Goal: Communication & Community: Connect with others

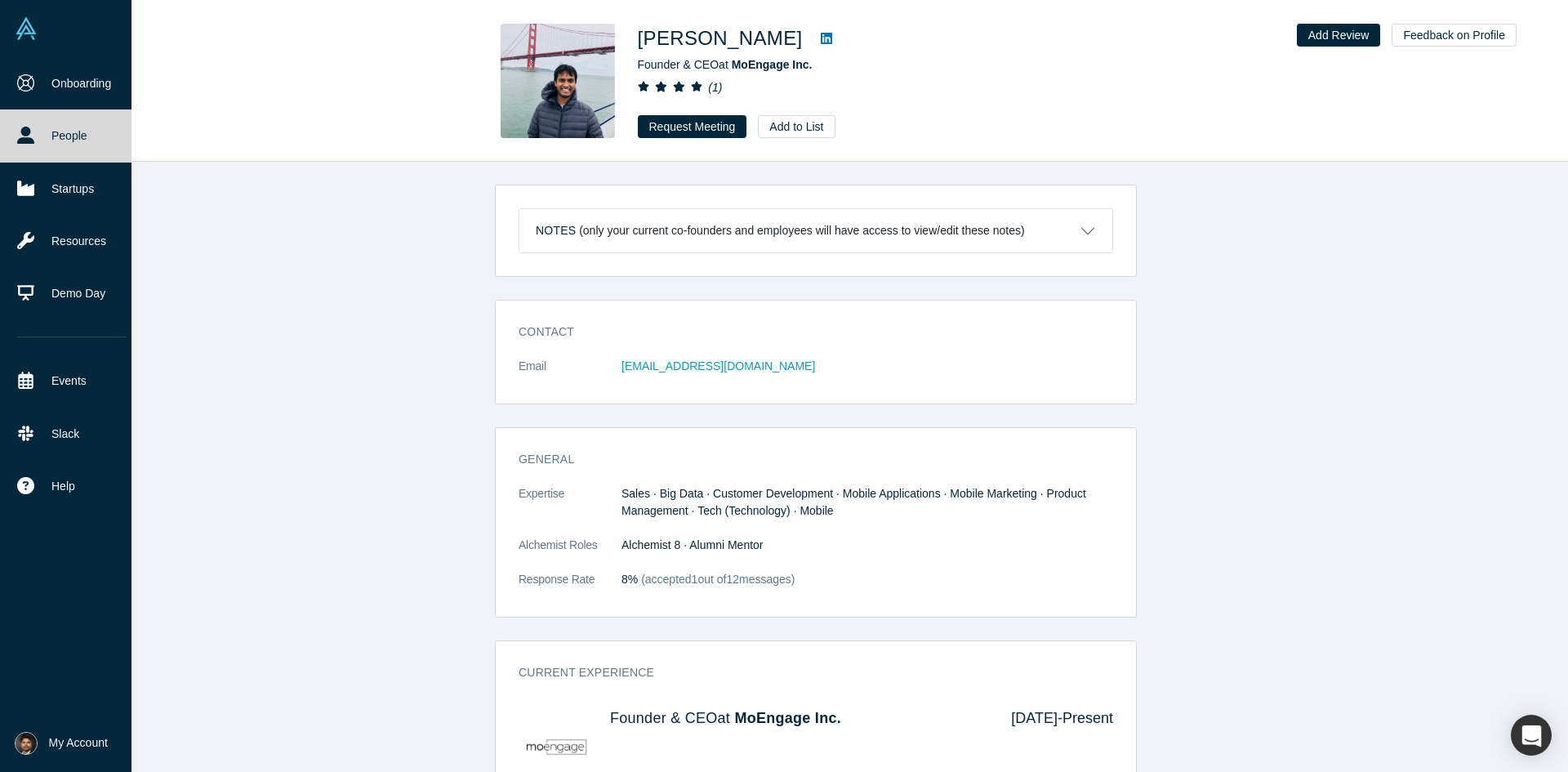
click at [36, 133] on link "People" at bounding box center [71, 135] width 143 height 52
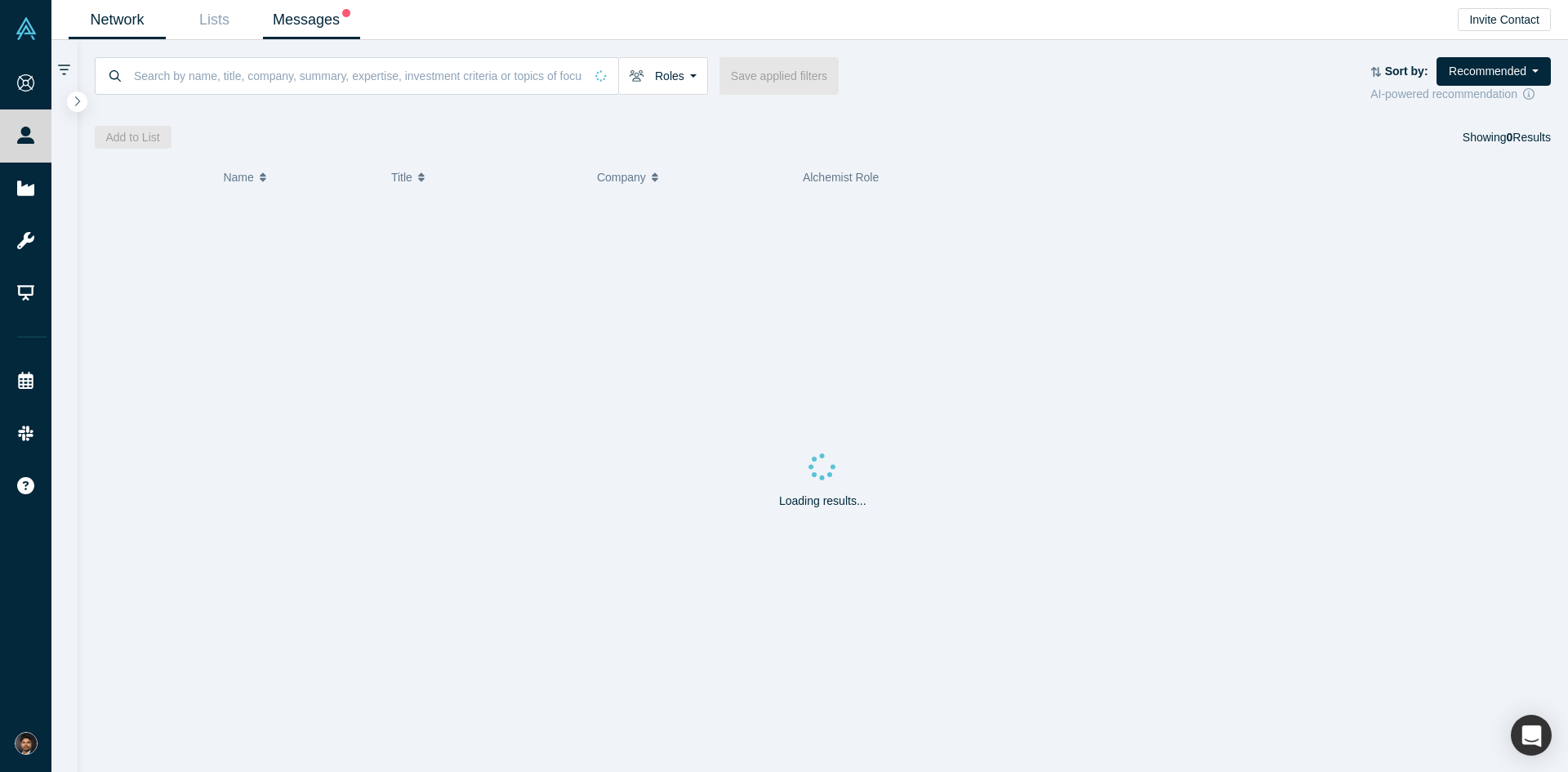
click at [308, 15] on link "Messages" at bounding box center [311, 20] width 97 height 39
